Goal: Task Accomplishment & Management: Use online tool/utility

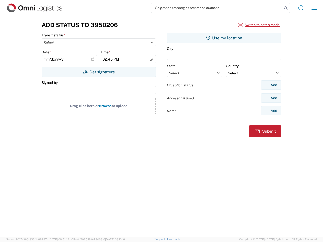
click at [217, 8] on input "search" at bounding box center [216, 8] width 131 height 10
click at [285, 8] on icon at bounding box center [285, 8] width 7 height 7
click at [301, 8] on icon at bounding box center [301, 8] width 8 height 8
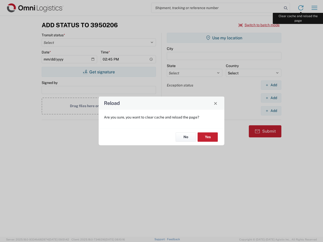
click at [314, 8] on div "Reload Are you sure, you want to clear cache and reload the page? No Yes" at bounding box center [161, 121] width 323 height 242
click at [259, 25] on div "Reload Are you sure, you want to clear cache and reload the page? No Yes" at bounding box center [161, 121] width 323 height 242
click at [99, 72] on div "Reload Are you sure, you want to clear cache and reload the page? No Yes" at bounding box center [161, 121] width 323 height 242
click at [224, 38] on div "Reload Are you sure, you want to clear cache and reload the page? No Yes" at bounding box center [161, 121] width 323 height 242
click at [271, 85] on div "Reload Are you sure, you want to clear cache and reload the page? No Yes" at bounding box center [161, 121] width 323 height 242
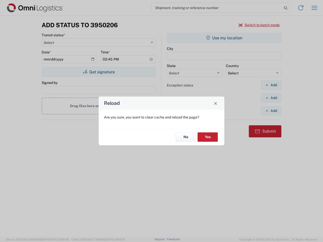
click at [271, 98] on div "Reload Are you sure, you want to clear cache and reload the page? No Yes" at bounding box center [161, 121] width 323 height 242
click at [271, 111] on div "Reload Are you sure, you want to clear cache and reload the page? No Yes" at bounding box center [161, 121] width 323 height 242
